Goal: Information Seeking & Learning: Learn about a topic

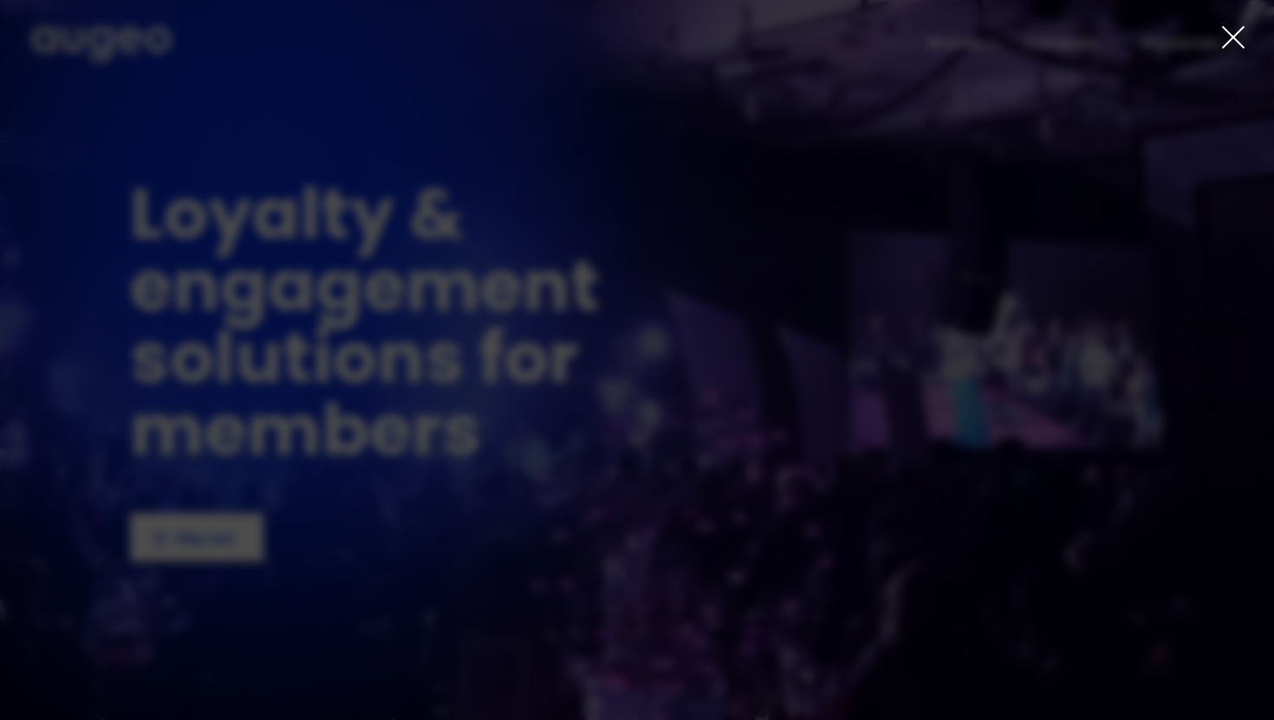
click at [1213, 38] on div at bounding box center [637, 360] width 1274 height 720
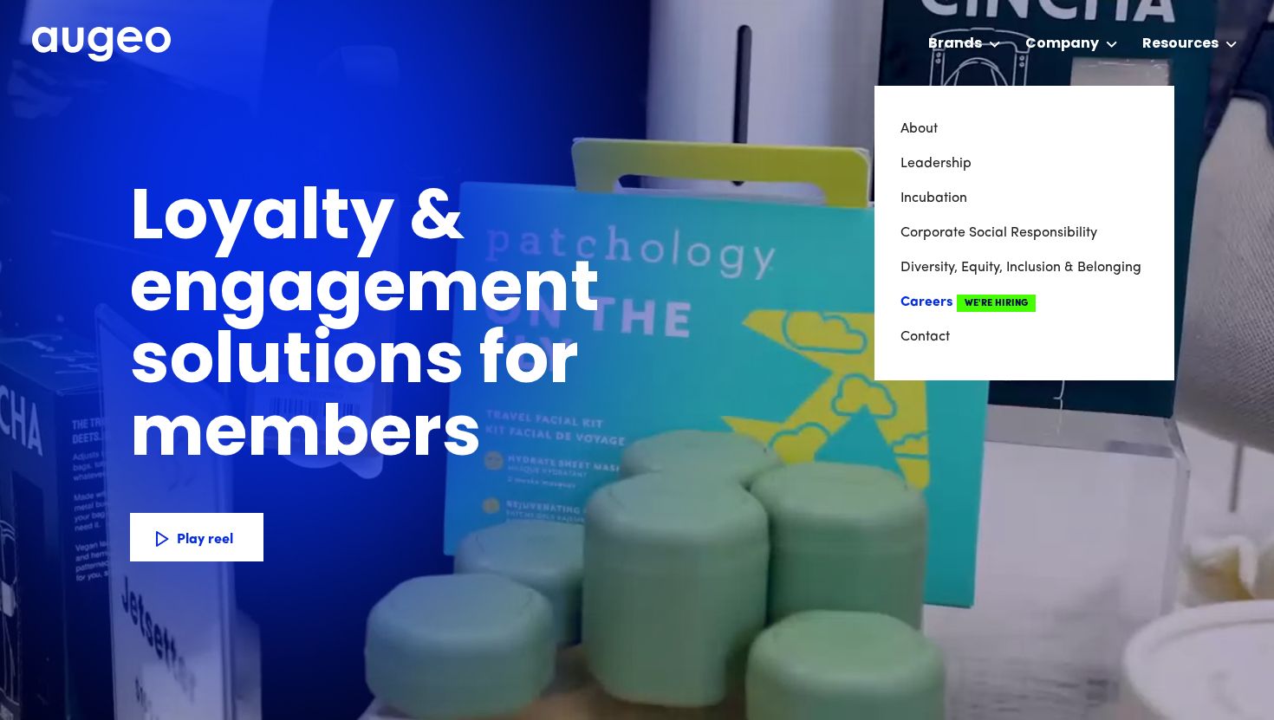
click at [954, 295] on link "Careers We're Hiring" at bounding box center [1025, 302] width 248 height 35
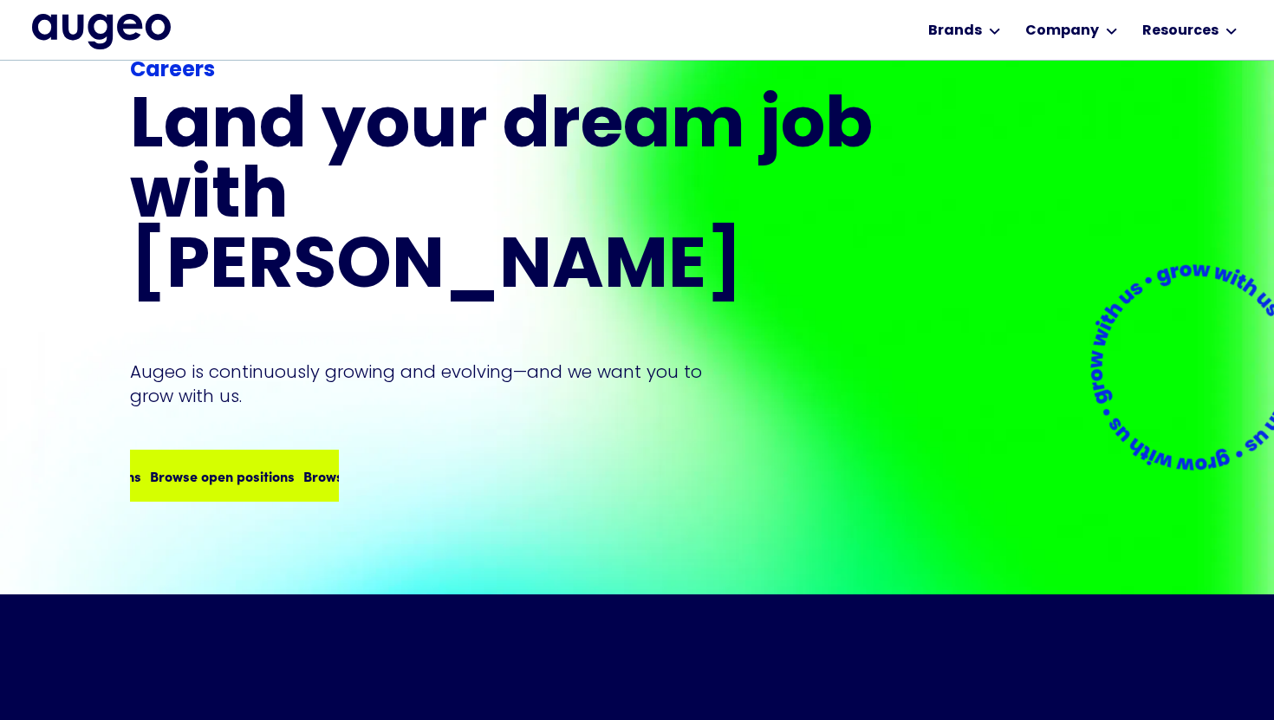
scroll to position [48, 0]
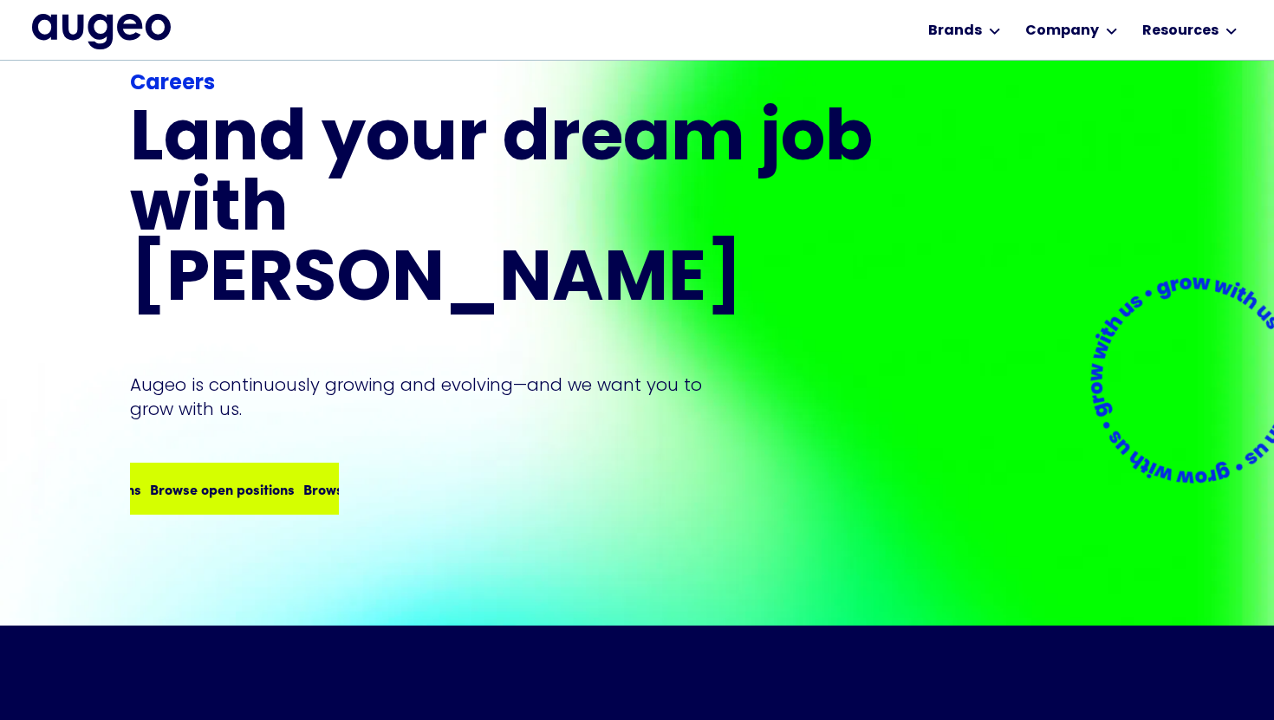
click at [222, 478] on div "Browse open positions" at bounding box center [217, 488] width 145 height 21
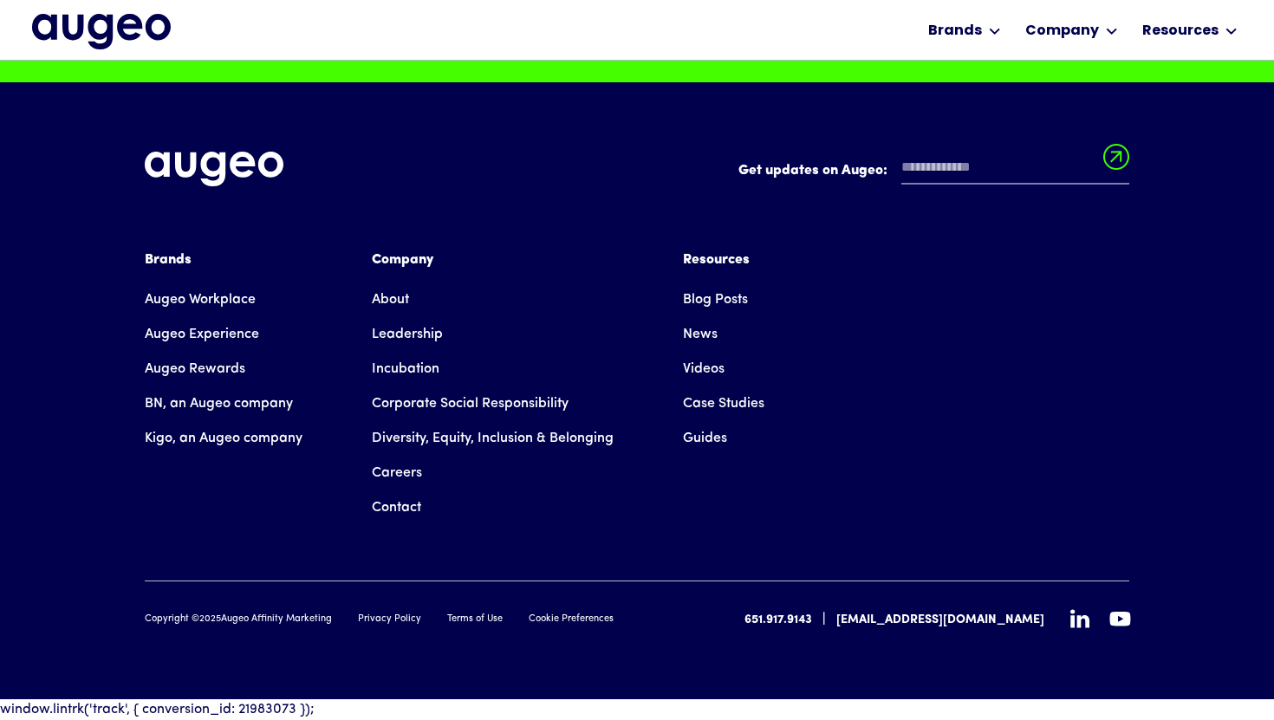
scroll to position [4502, 0]
click at [394, 334] on link "Leadership" at bounding box center [407, 334] width 71 height 35
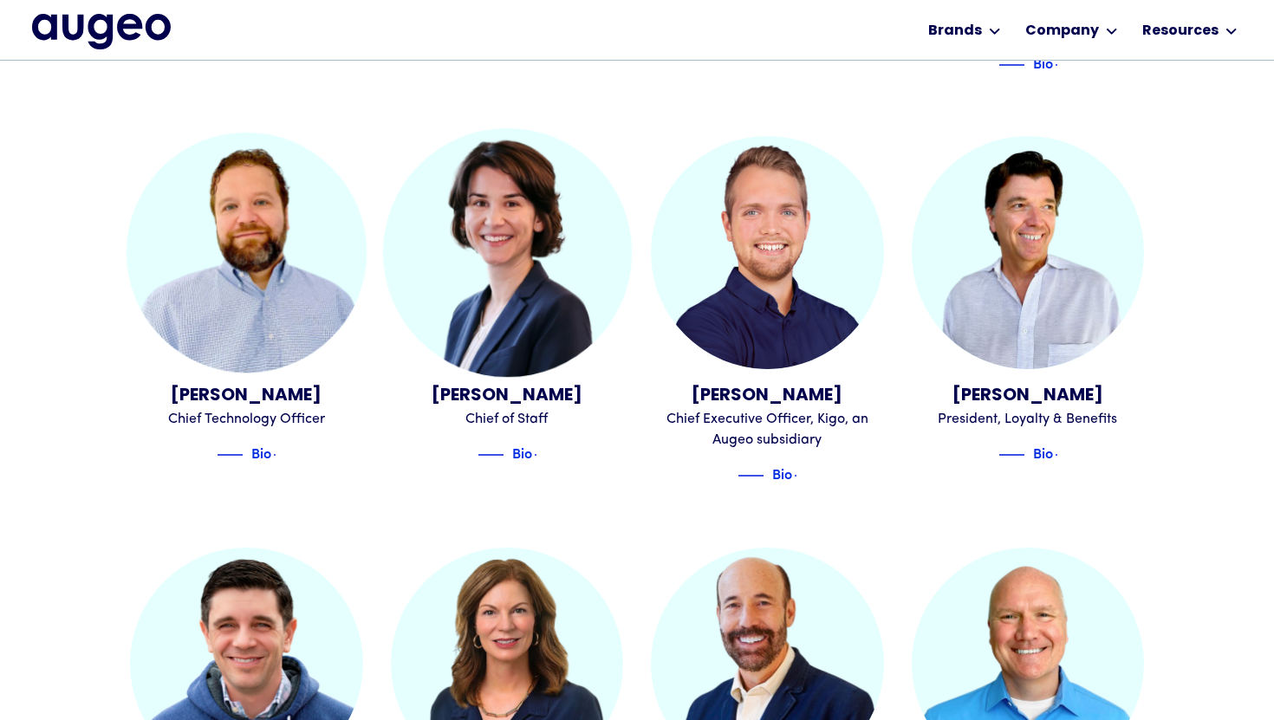
click at [518, 319] on img at bounding box center [506, 252] width 249 height 249
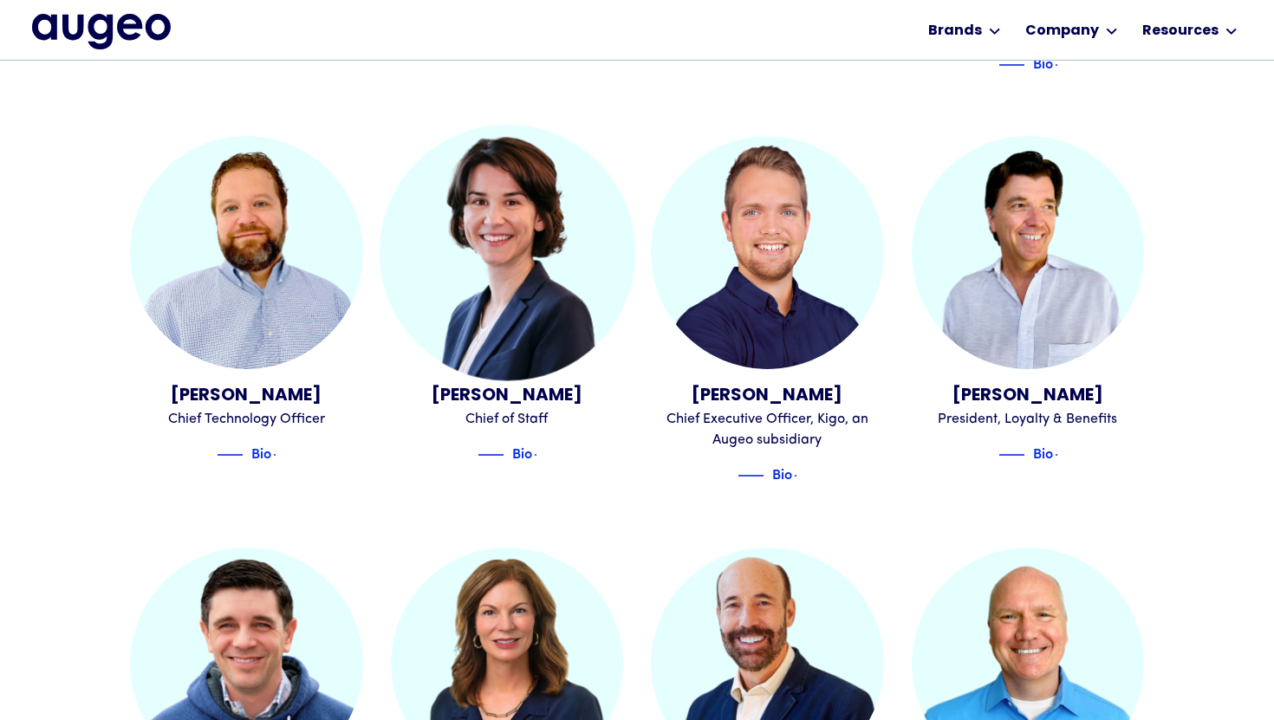
scroll to position [954, 0]
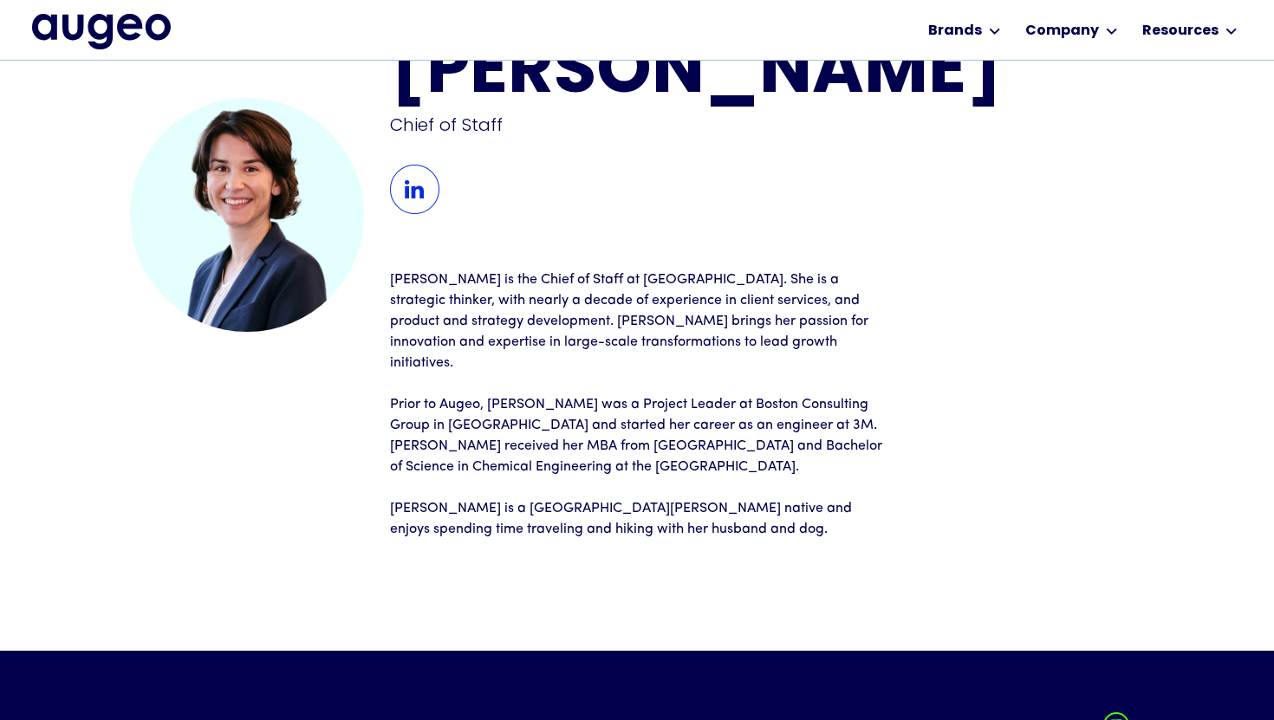
scroll to position [78, 0]
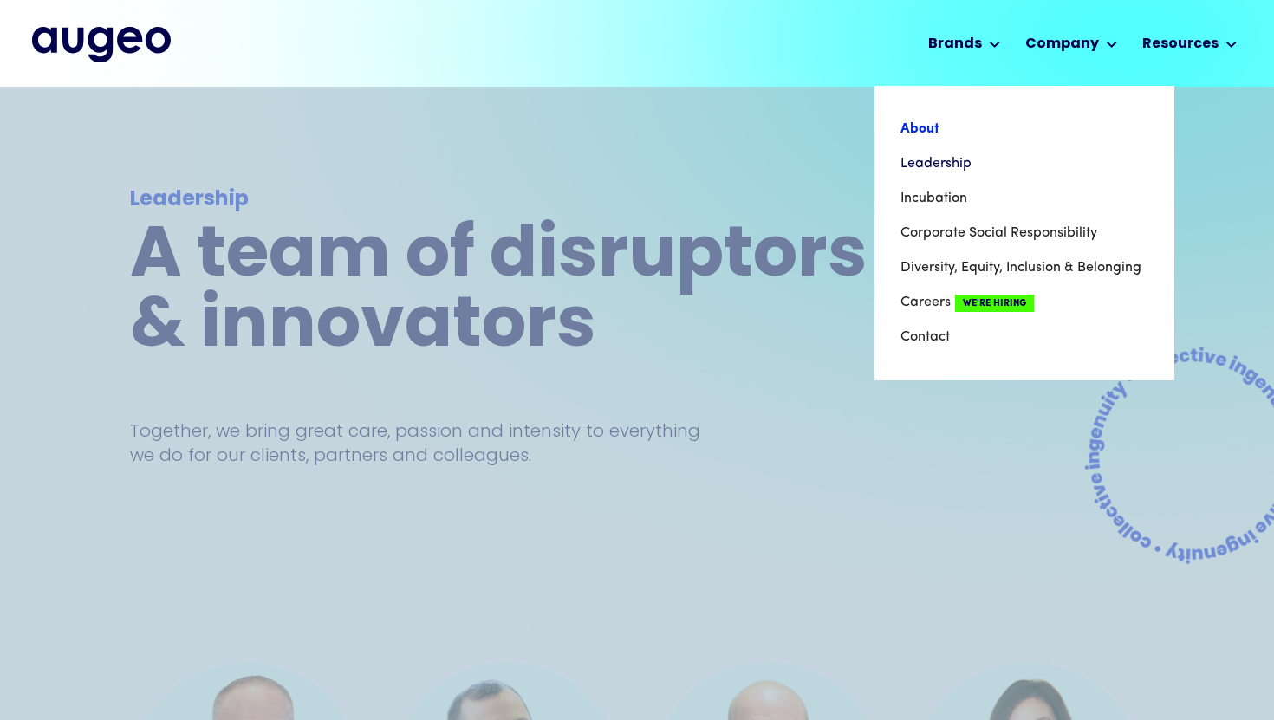
click at [915, 130] on link "About" at bounding box center [1025, 129] width 248 height 35
